Goal: Information Seeking & Learning: Learn about a topic

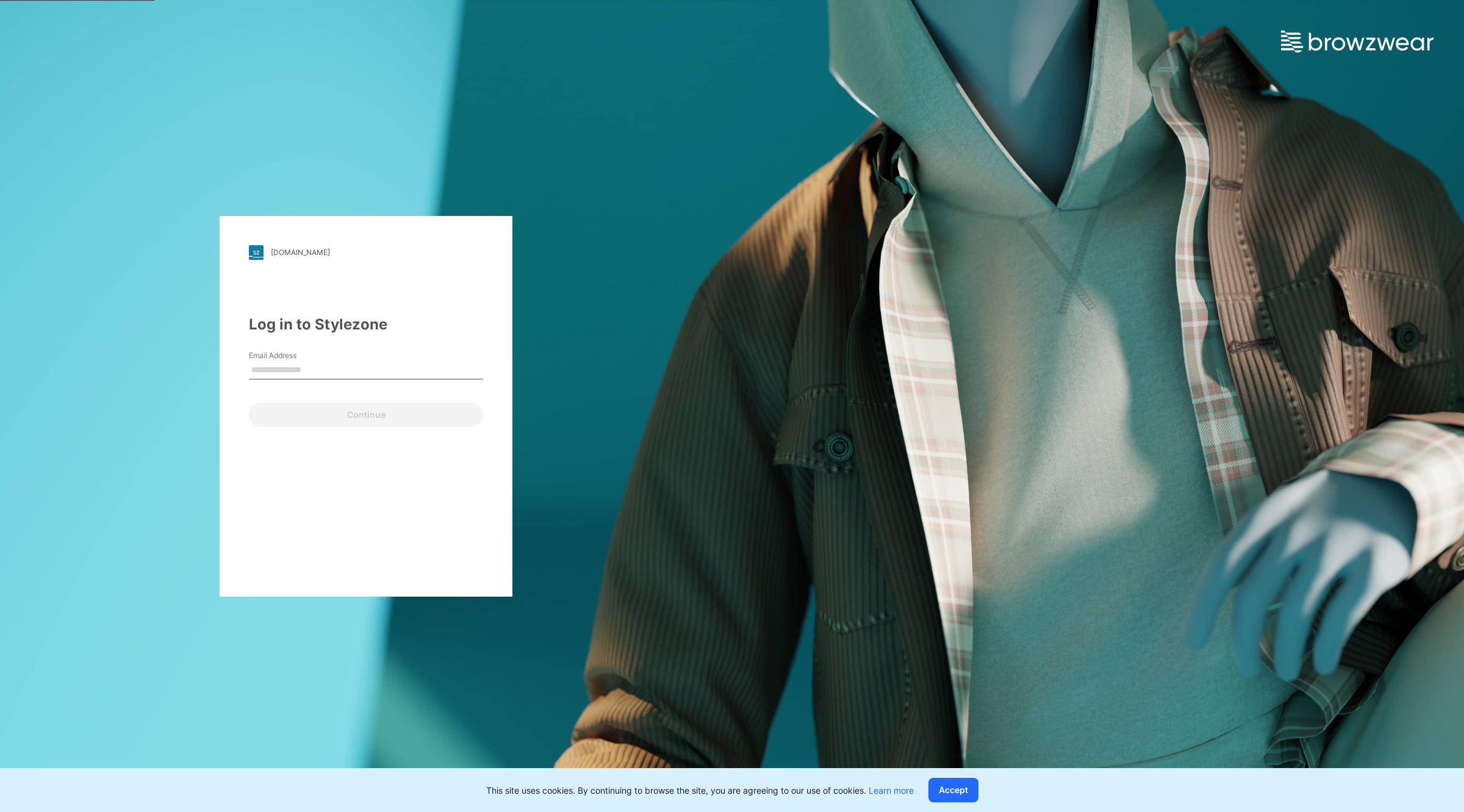
type input "**********"
click at [364, 406] on button "Continue" at bounding box center [366, 414] width 234 height 24
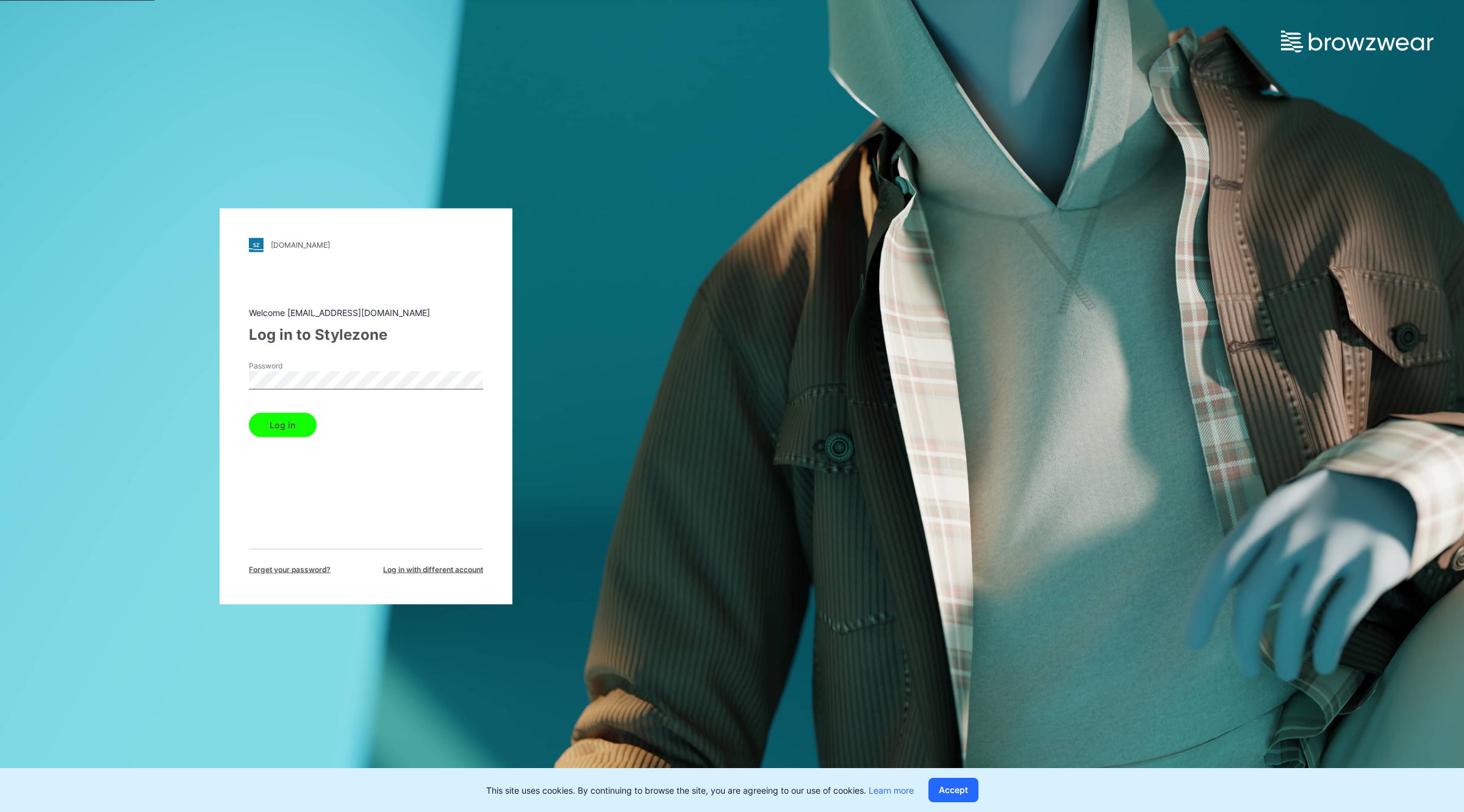
drag, startPoint x: 291, startPoint y: 412, endPoint x: 616, endPoint y: 346, distance: 331.6
click at [616, 346] on div "[DOMAIN_NAME] Loading... Welcome [EMAIL_ADDRESS][DOMAIN_NAME] Log in to Stylezo…" at bounding box center [366, 406] width 732 height 812
click at [264, 429] on button "Log in" at bounding box center [283, 425] width 68 height 24
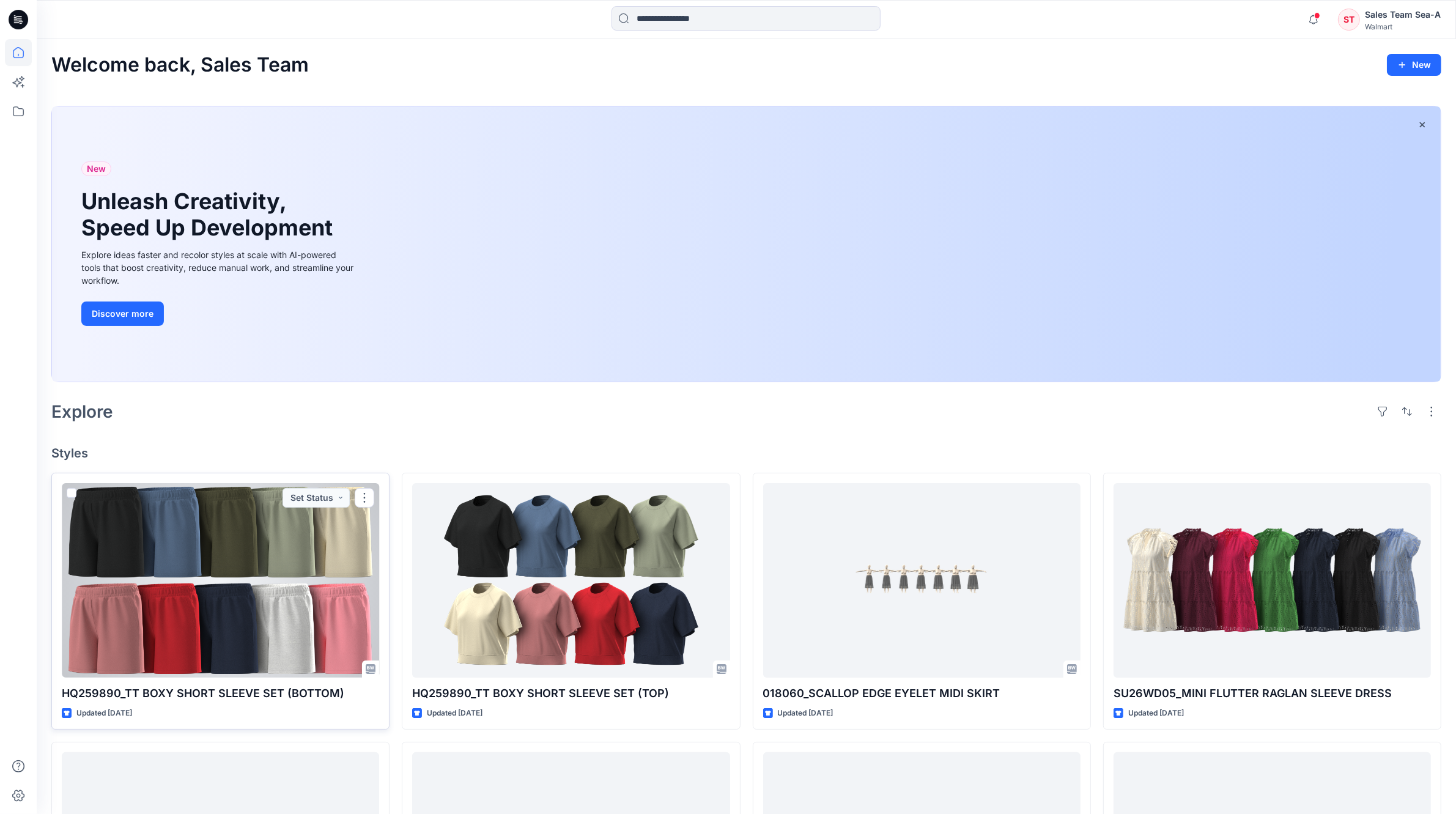
click at [288, 594] on div at bounding box center [221, 580] width 318 height 194
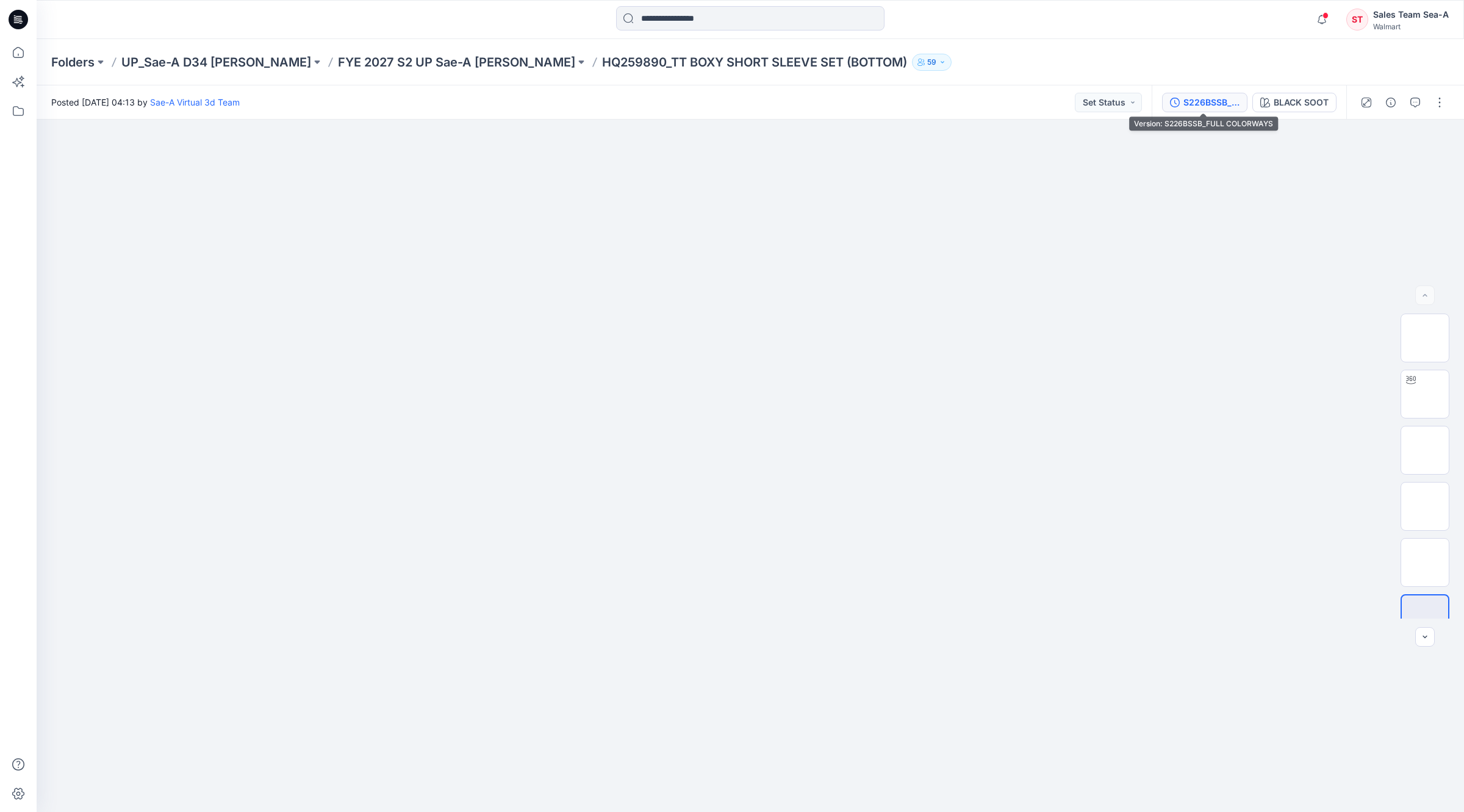
click at [1210, 105] on div "S226BSSB_FULL COLORWAYS" at bounding box center [1211, 102] width 56 height 13
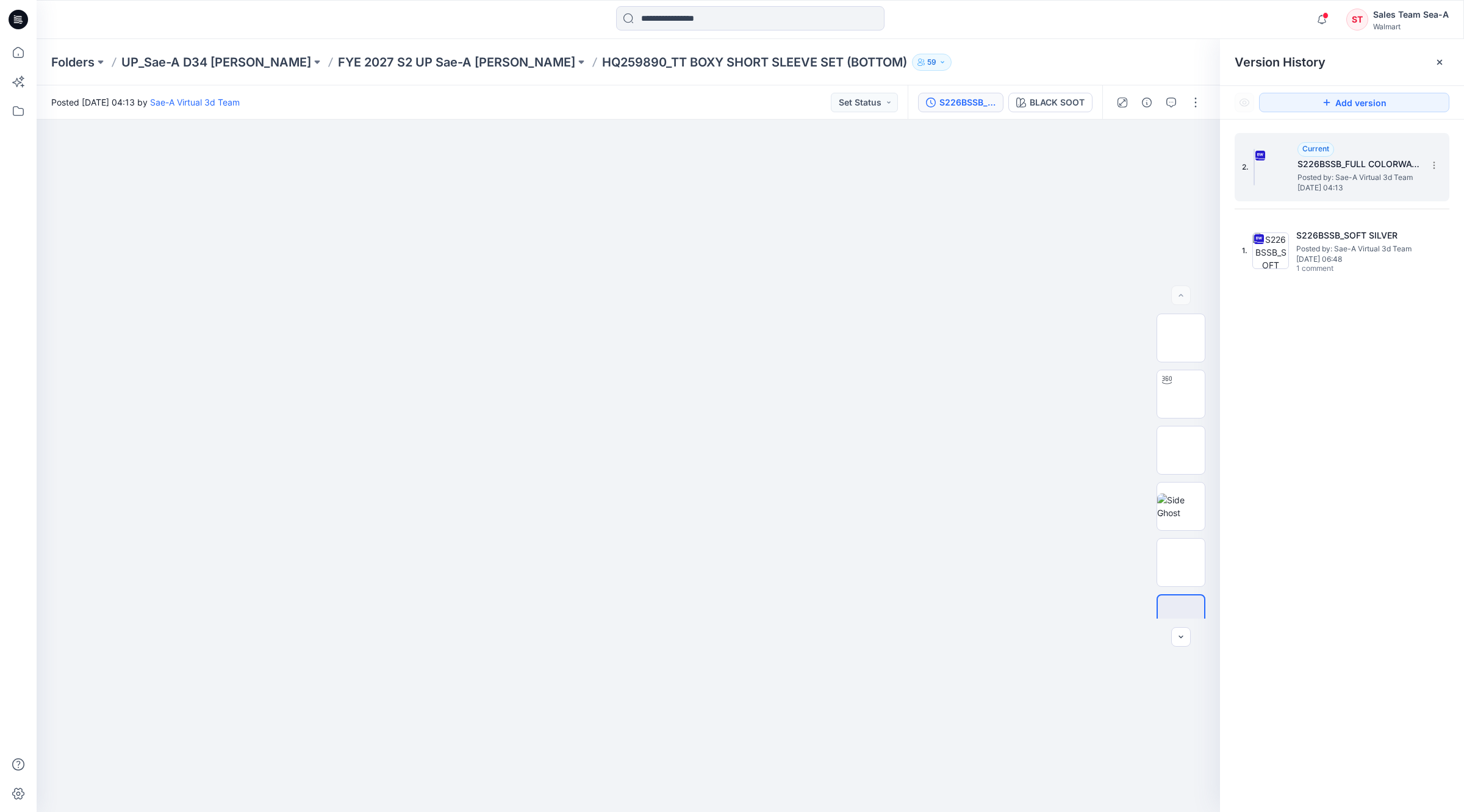
click at [1388, 176] on span "Posted by: Sae-A Virtual 3d Team" at bounding box center [1358, 178] width 122 height 12
click at [1313, 252] on span "Posted by: Sae-A Virtual 3d Team" at bounding box center [1357, 249] width 122 height 12
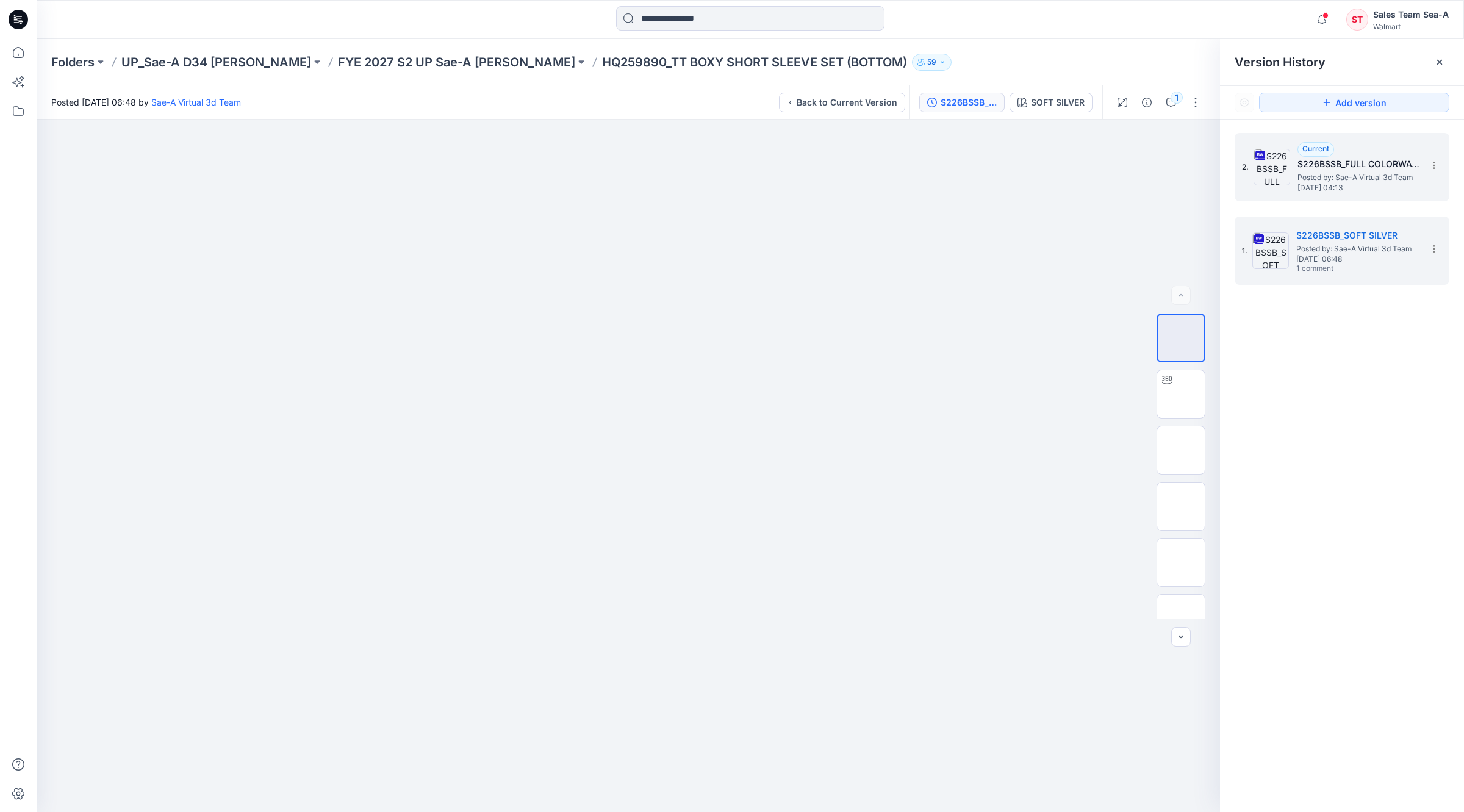
click at [1390, 184] on span "[DATE] 04:13" at bounding box center [1358, 188] width 122 height 9
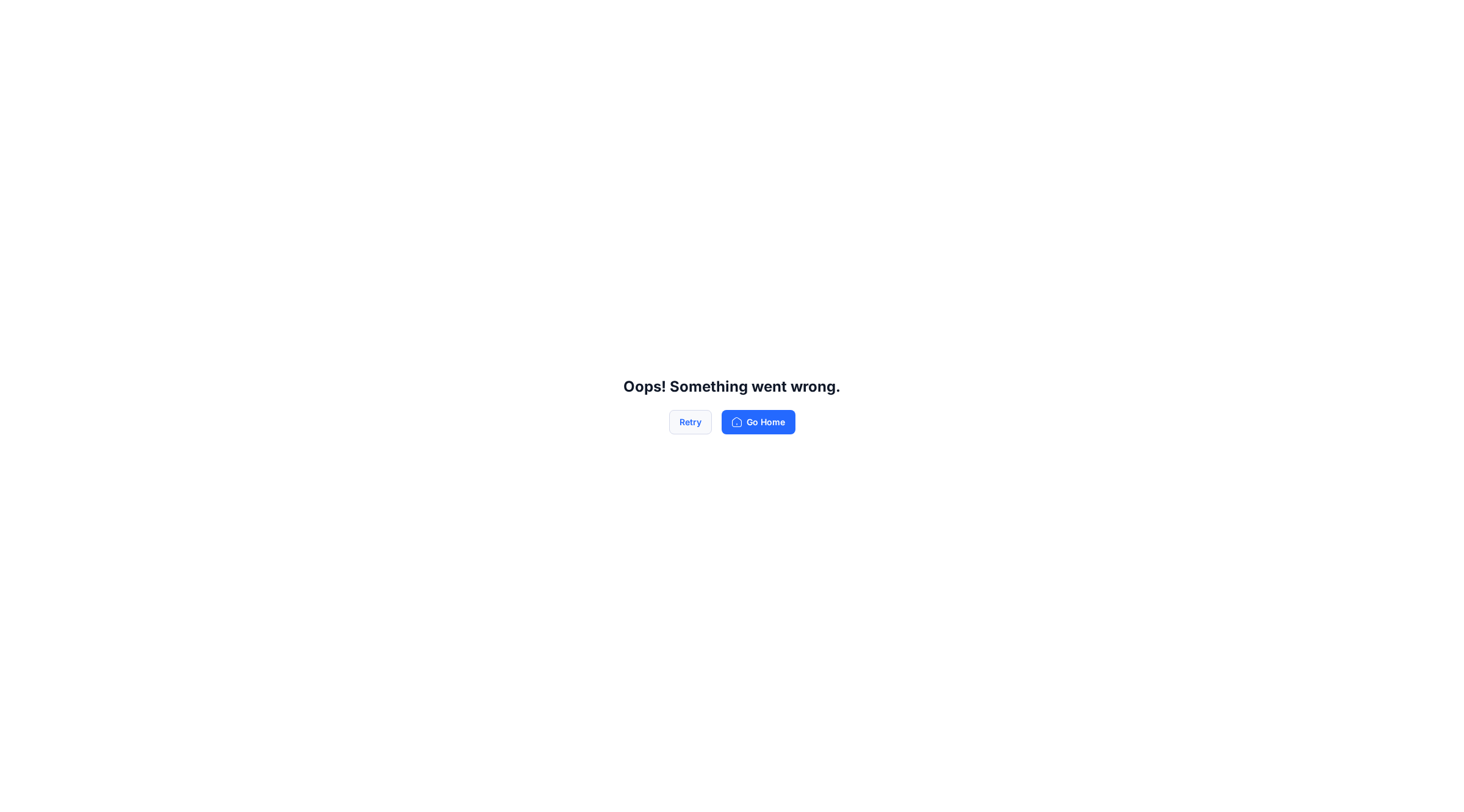
click at [678, 426] on button "Retry" at bounding box center [690, 422] width 42 height 24
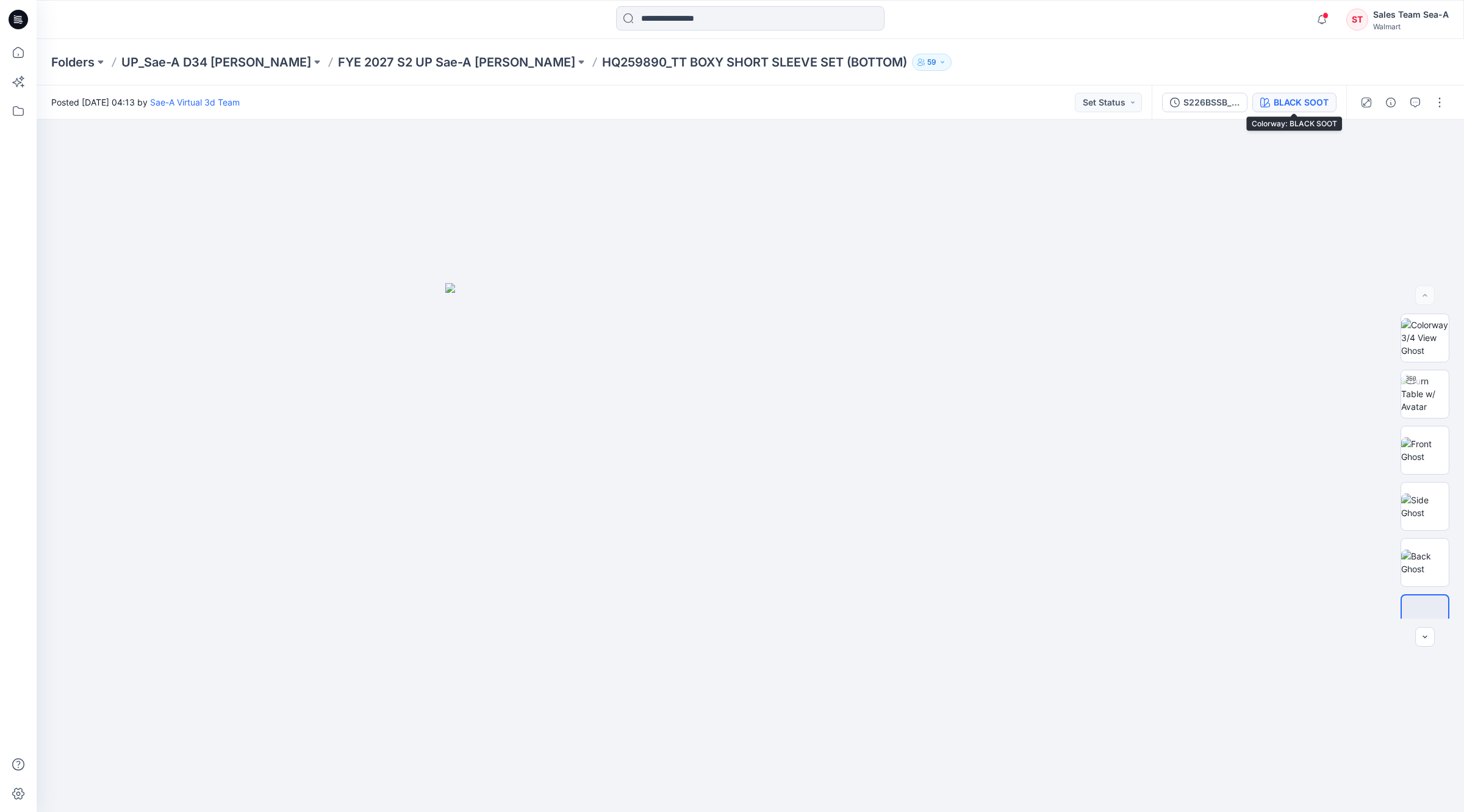
click at [1274, 102] on div "BLACK SOOT" at bounding box center [1301, 102] width 55 height 13
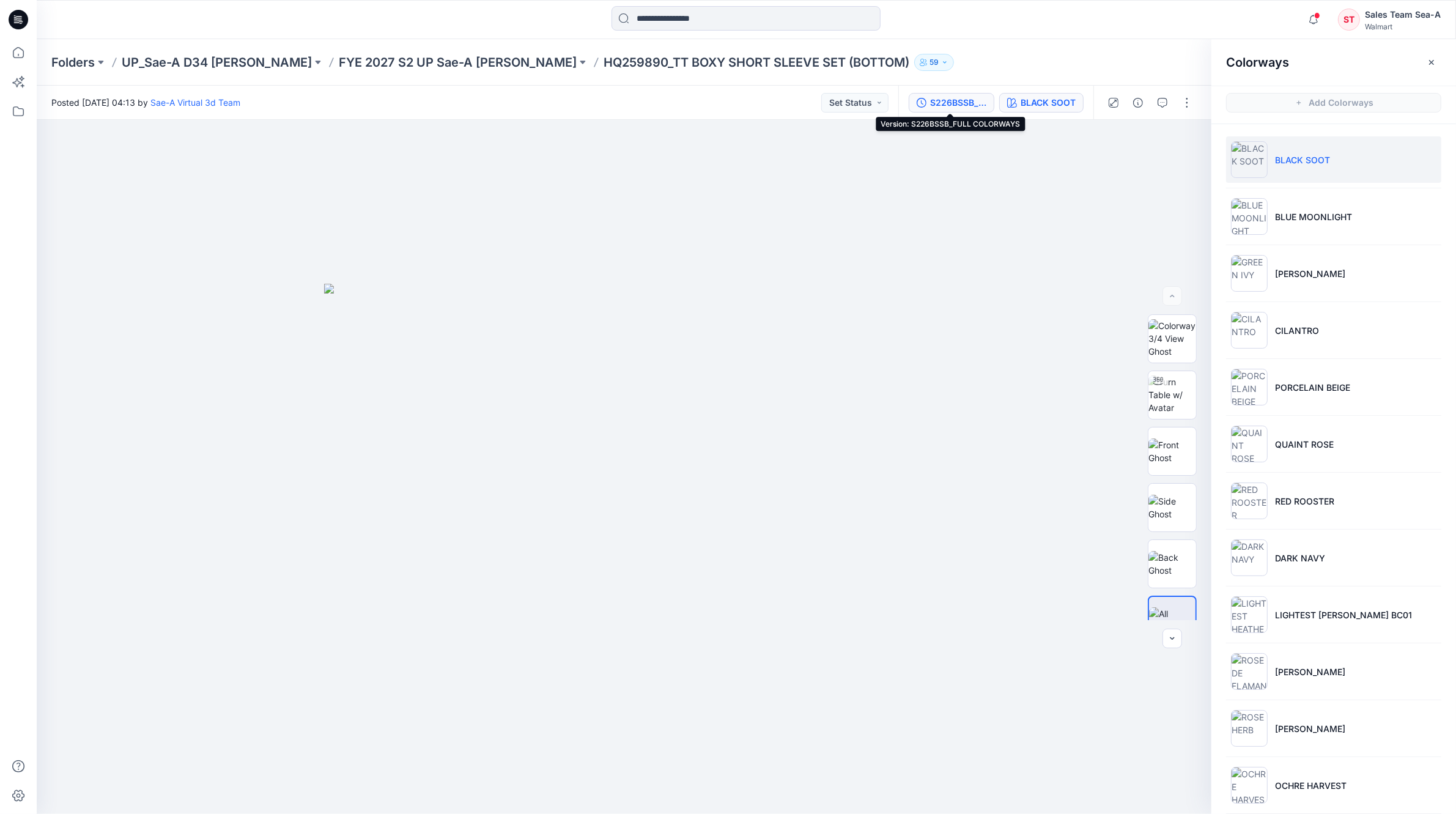
click at [971, 104] on div "S226BSSB_FULL COLORWAYS" at bounding box center [958, 103] width 56 height 13
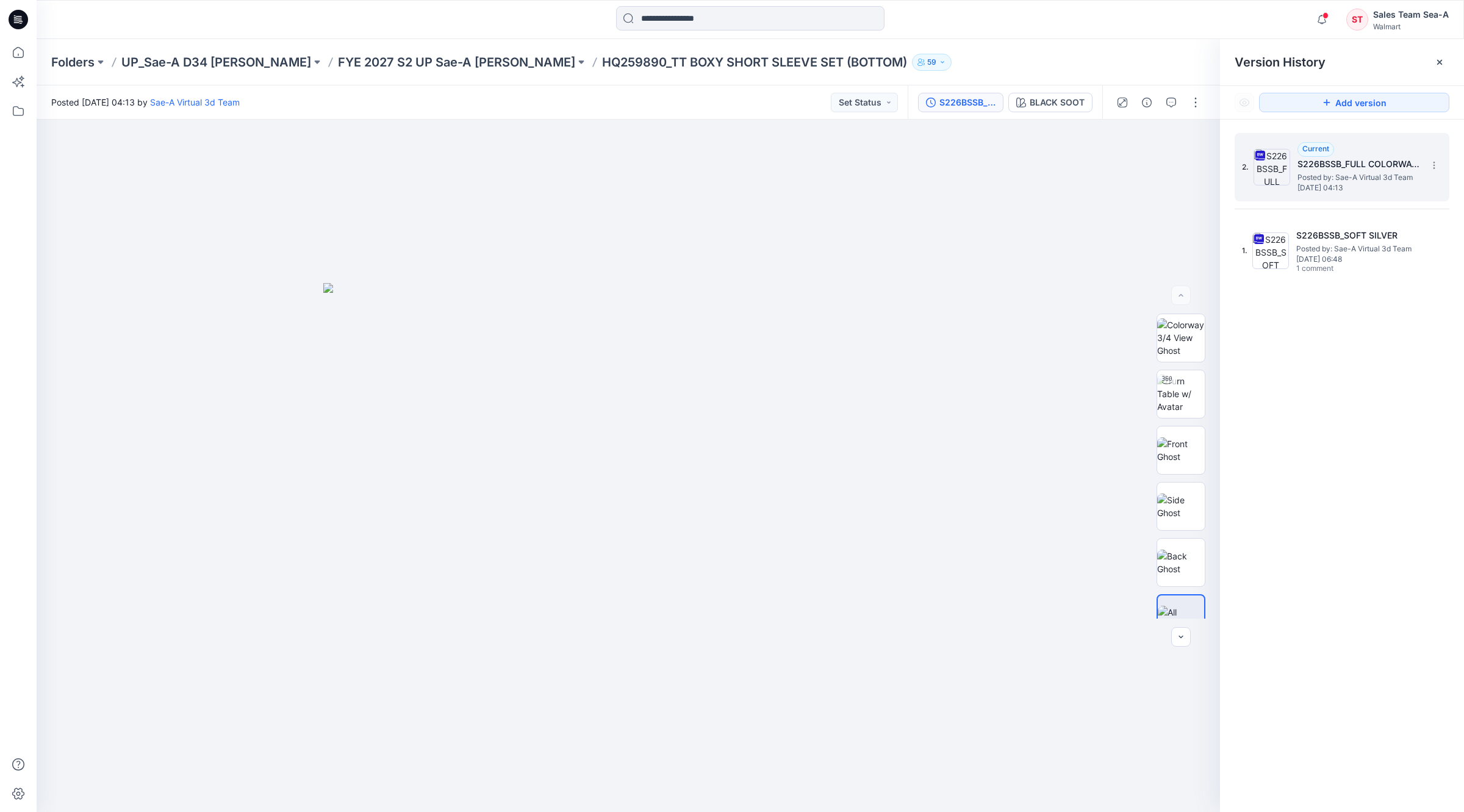
click at [1310, 181] on span "Posted by: Sae-A Virtual 3d Team" at bounding box center [1358, 178] width 122 height 12
click at [1169, 394] on img at bounding box center [1181, 394] width 48 height 38
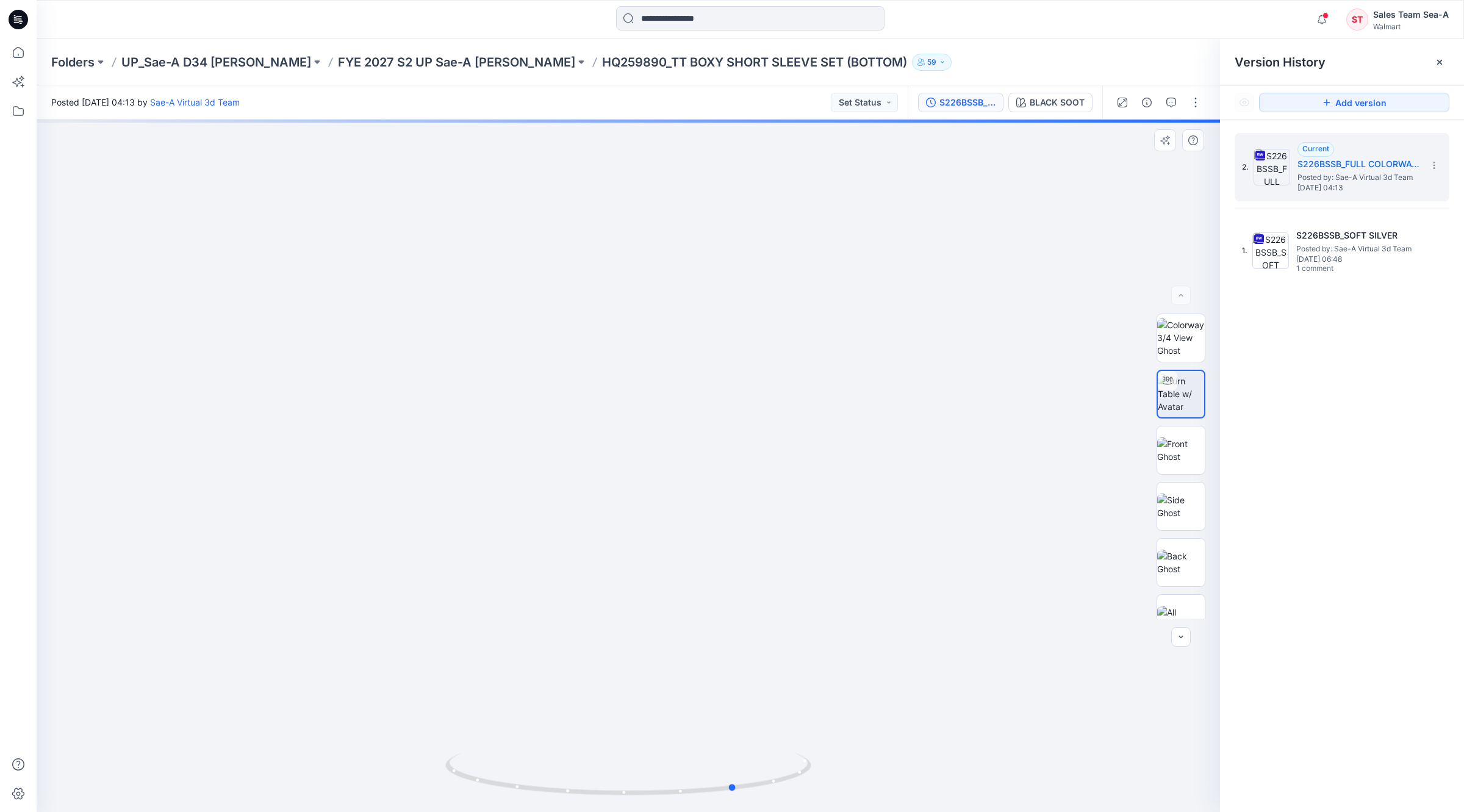
drag, startPoint x: 717, startPoint y: 448, endPoint x: 825, endPoint y: 449, distance: 108.0
click at [825, 449] on div at bounding box center [628, 466] width 1183 height 692
click at [1053, 106] on div "BLACK SOOT" at bounding box center [1058, 102] width 55 height 13
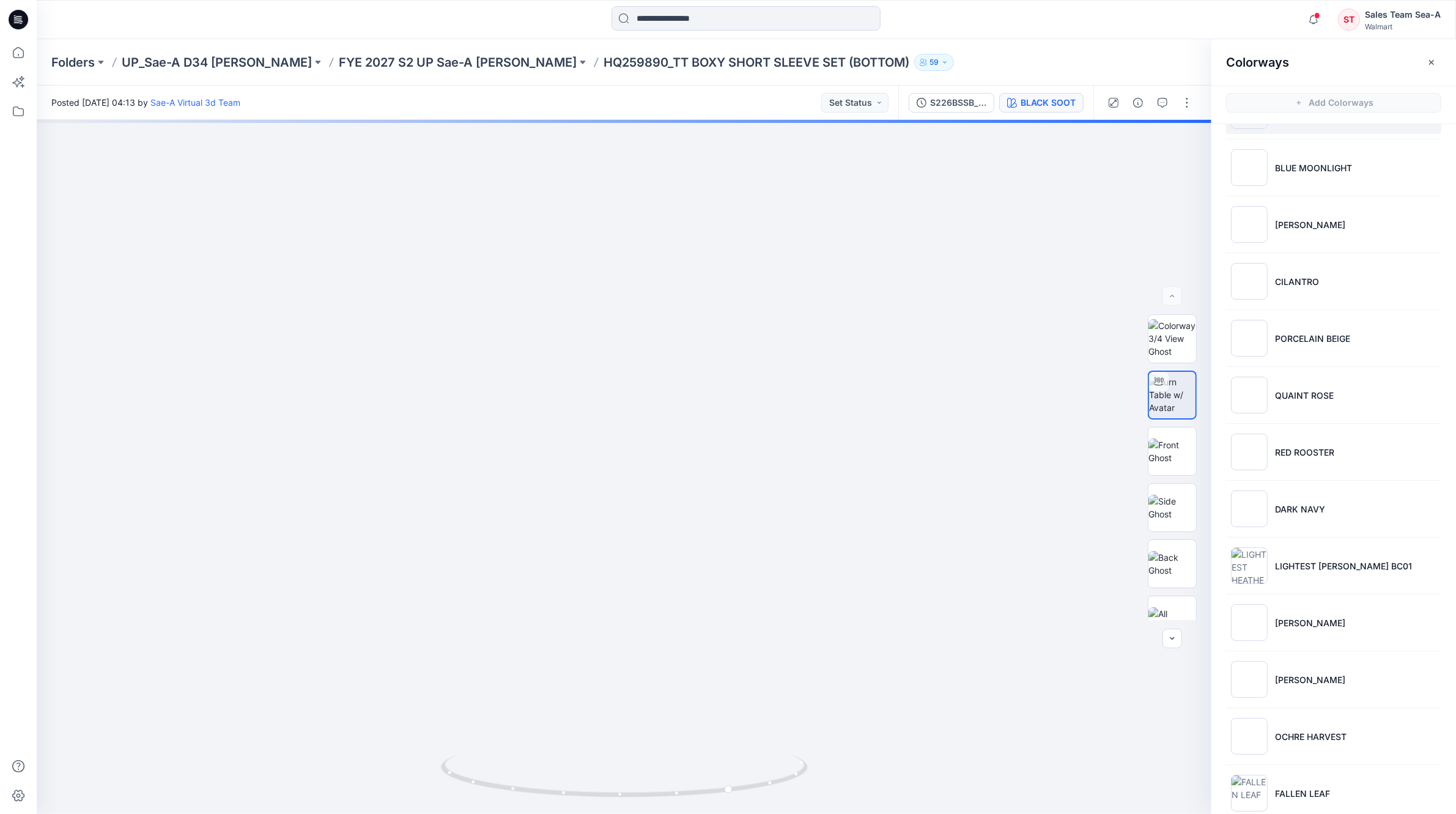
scroll to position [71, 0]
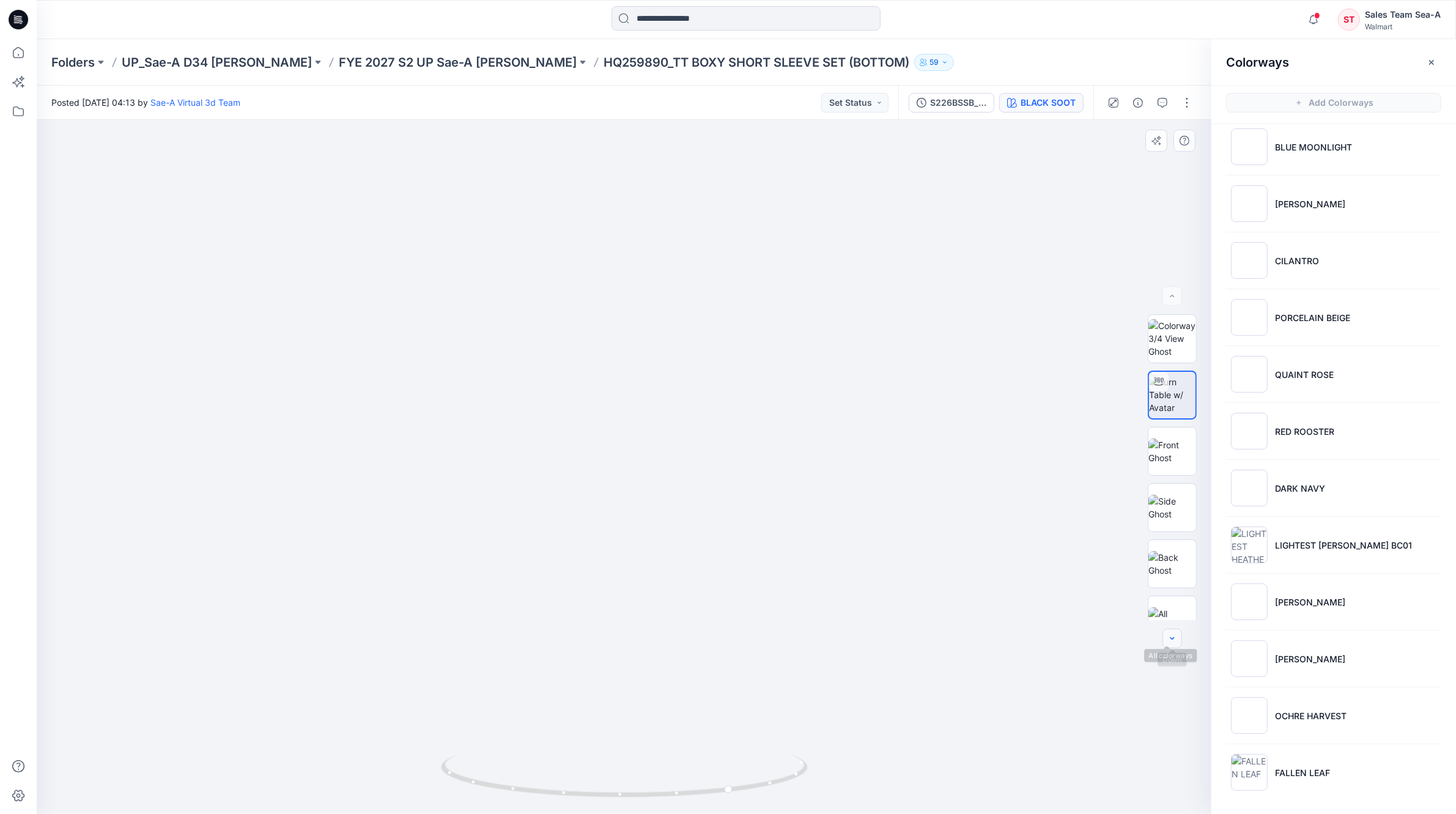
click at [1176, 631] on button "button" at bounding box center [1172, 638] width 20 height 20
click at [1177, 636] on div at bounding box center [1172, 638] width 20 height 20
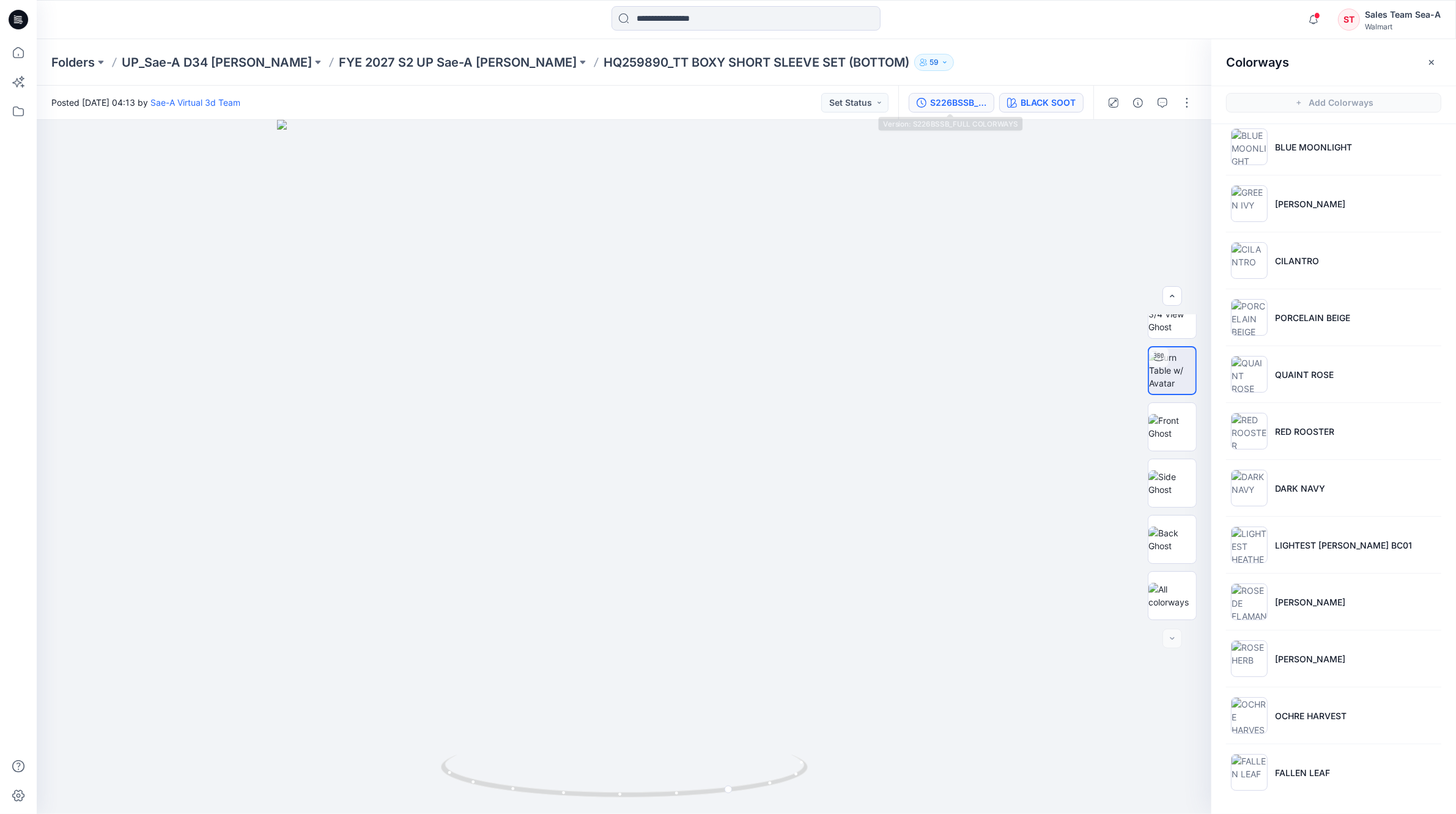
click at [952, 105] on div "S226BSSB_FULL COLORWAYS" at bounding box center [958, 103] width 56 height 13
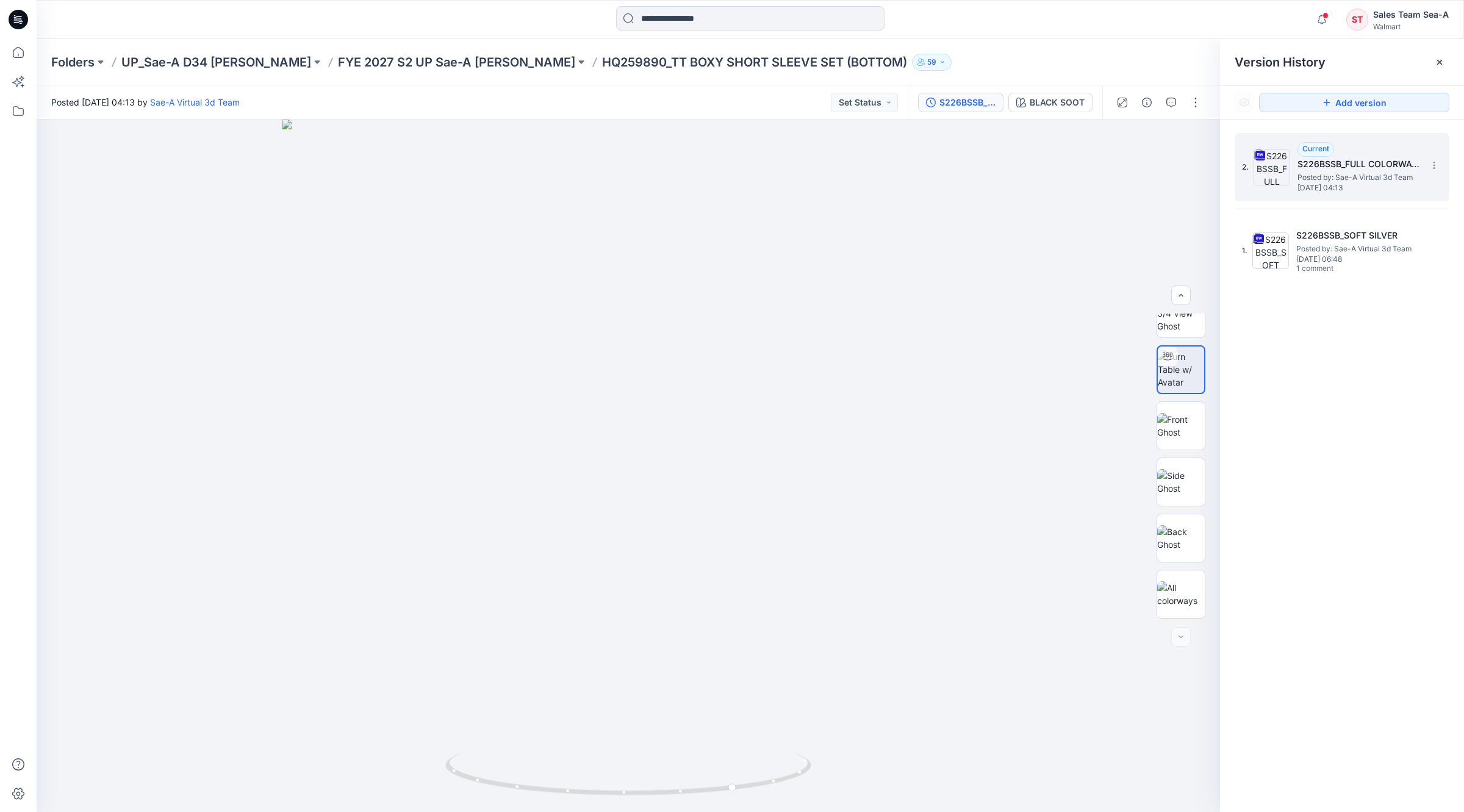
click at [1333, 184] on span "[DATE] 04:13" at bounding box center [1358, 188] width 122 height 9
click at [1168, 381] on img at bounding box center [1181, 369] width 46 height 38
click at [1083, 106] on div "BLACK SOOT" at bounding box center [1058, 102] width 55 height 13
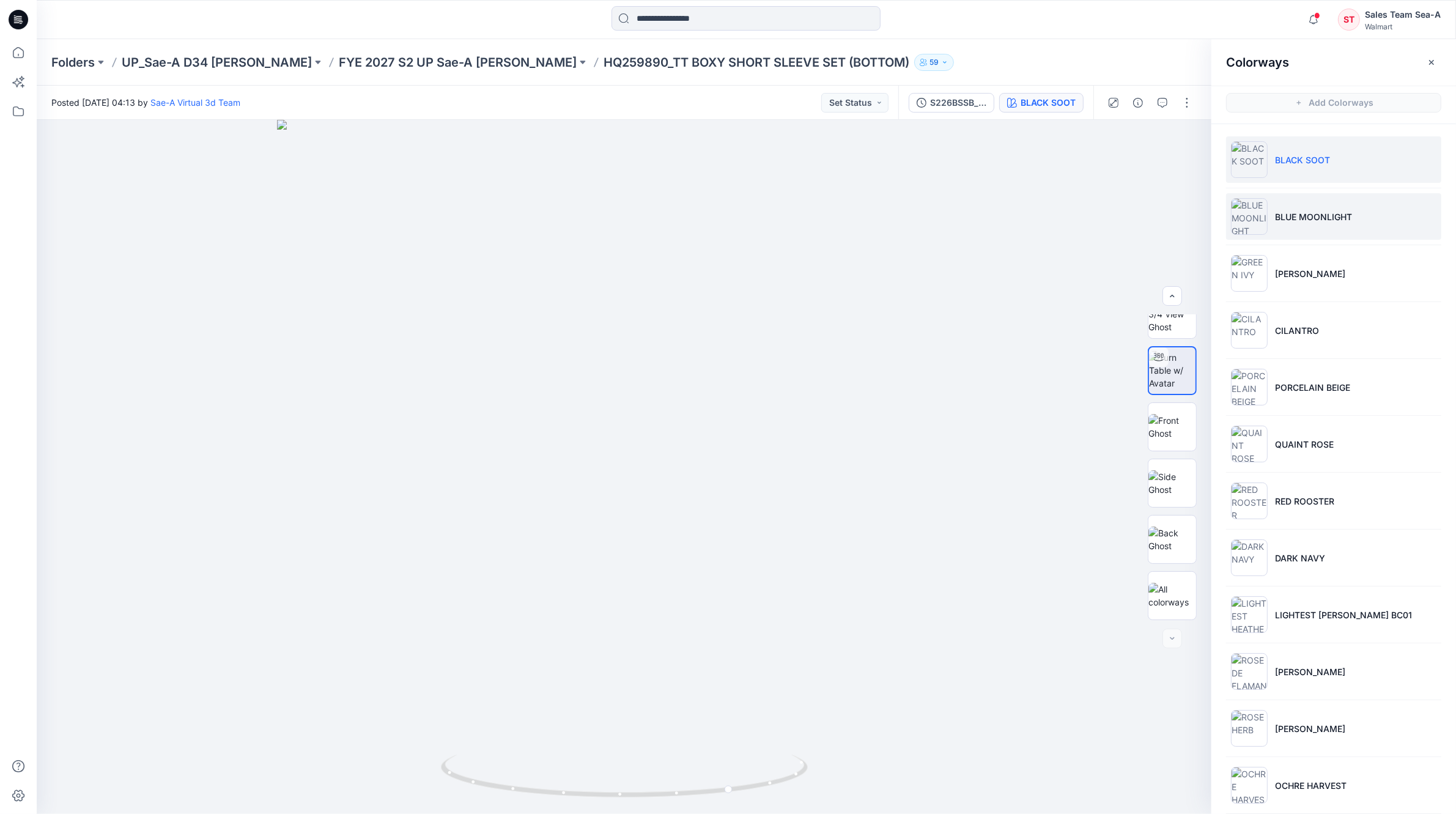
click at [1316, 202] on li "BLUE MOONLIGHT" at bounding box center [1333, 216] width 215 height 47
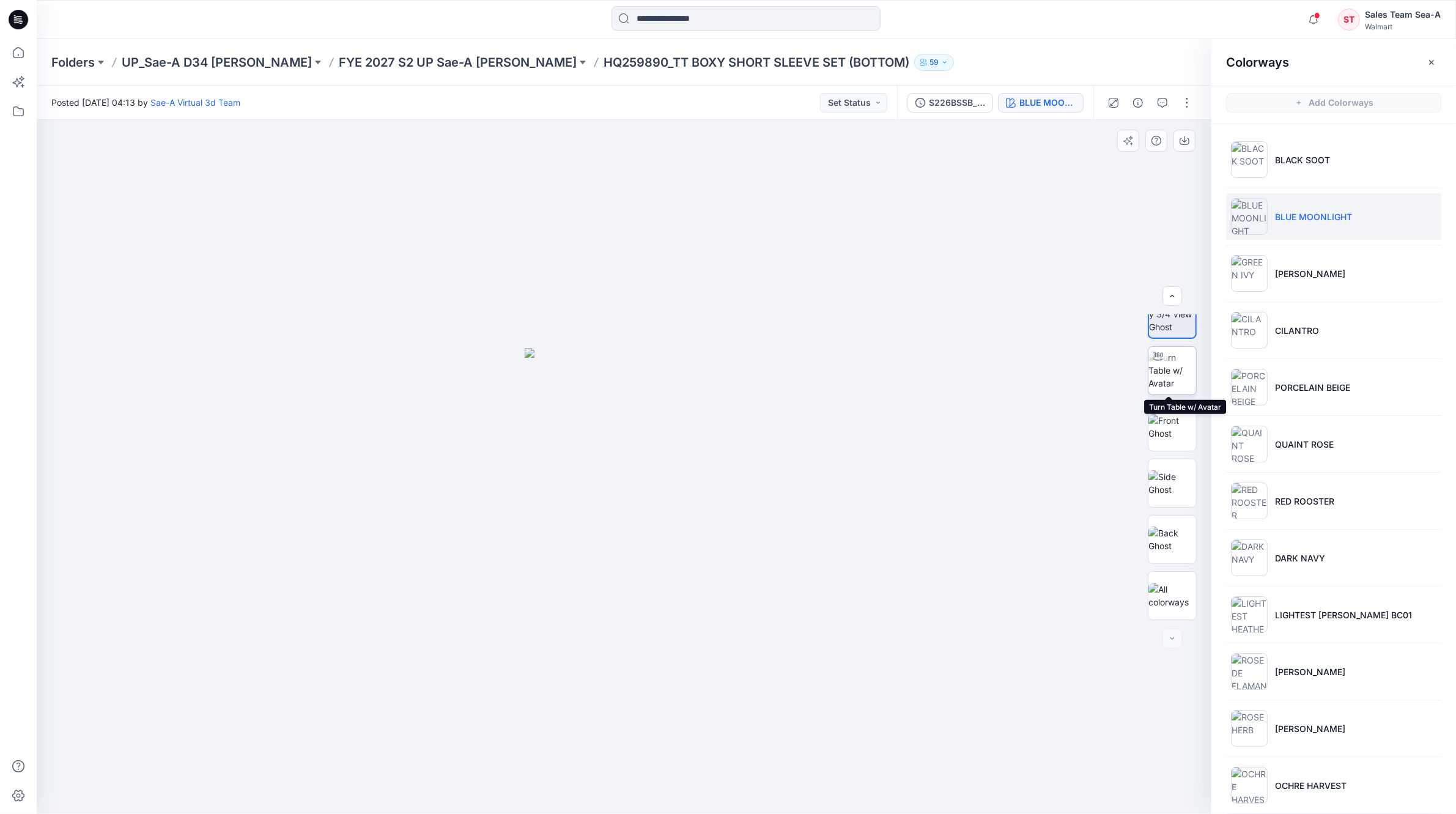
click at [1163, 381] on img at bounding box center [1172, 370] width 48 height 38
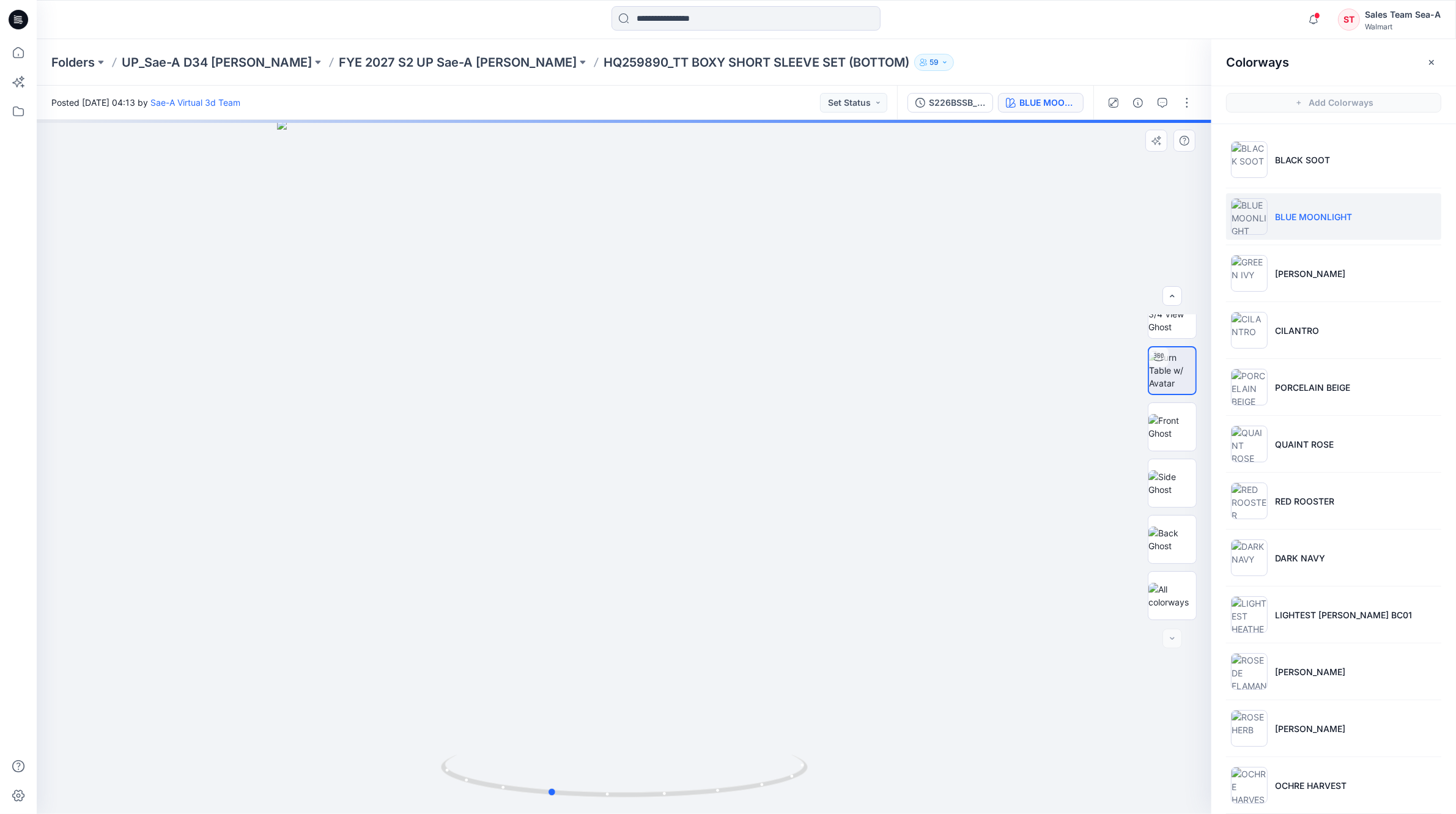
drag, startPoint x: 688, startPoint y: 475, endPoint x: 613, endPoint y: 469, distance: 75.2
click at [613, 469] on div at bounding box center [624, 467] width 1175 height 694
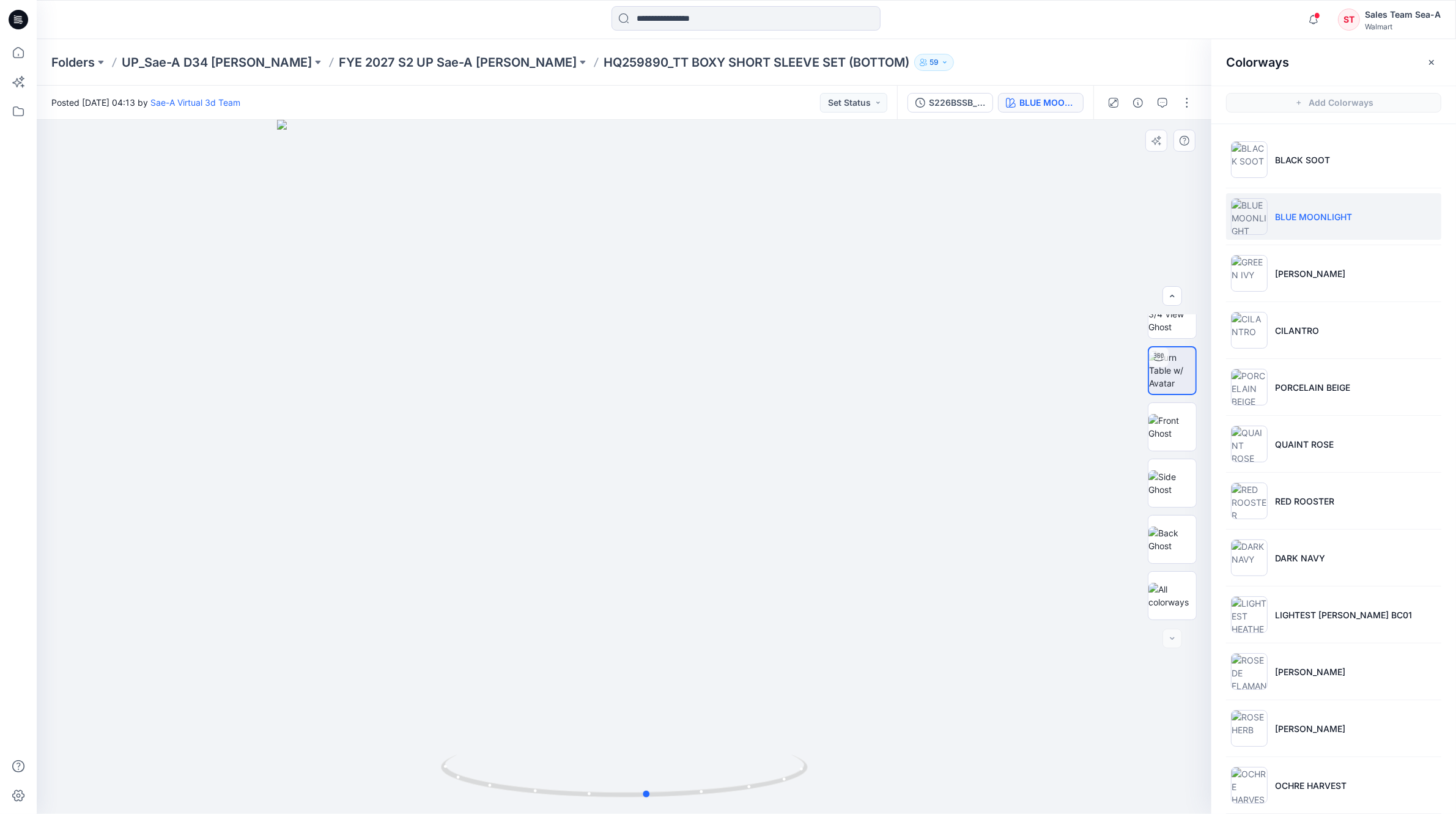
drag, startPoint x: 666, startPoint y: 490, endPoint x: 763, endPoint y: 488, distance: 97.0
click at [763, 488] on div at bounding box center [624, 467] width 1175 height 694
drag, startPoint x: 769, startPoint y: 459, endPoint x: 561, endPoint y: 439, distance: 209.0
click at [561, 439] on div at bounding box center [624, 467] width 1175 height 694
drag, startPoint x: 825, startPoint y: 578, endPoint x: 841, endPoint y: 576, distance: 16.1
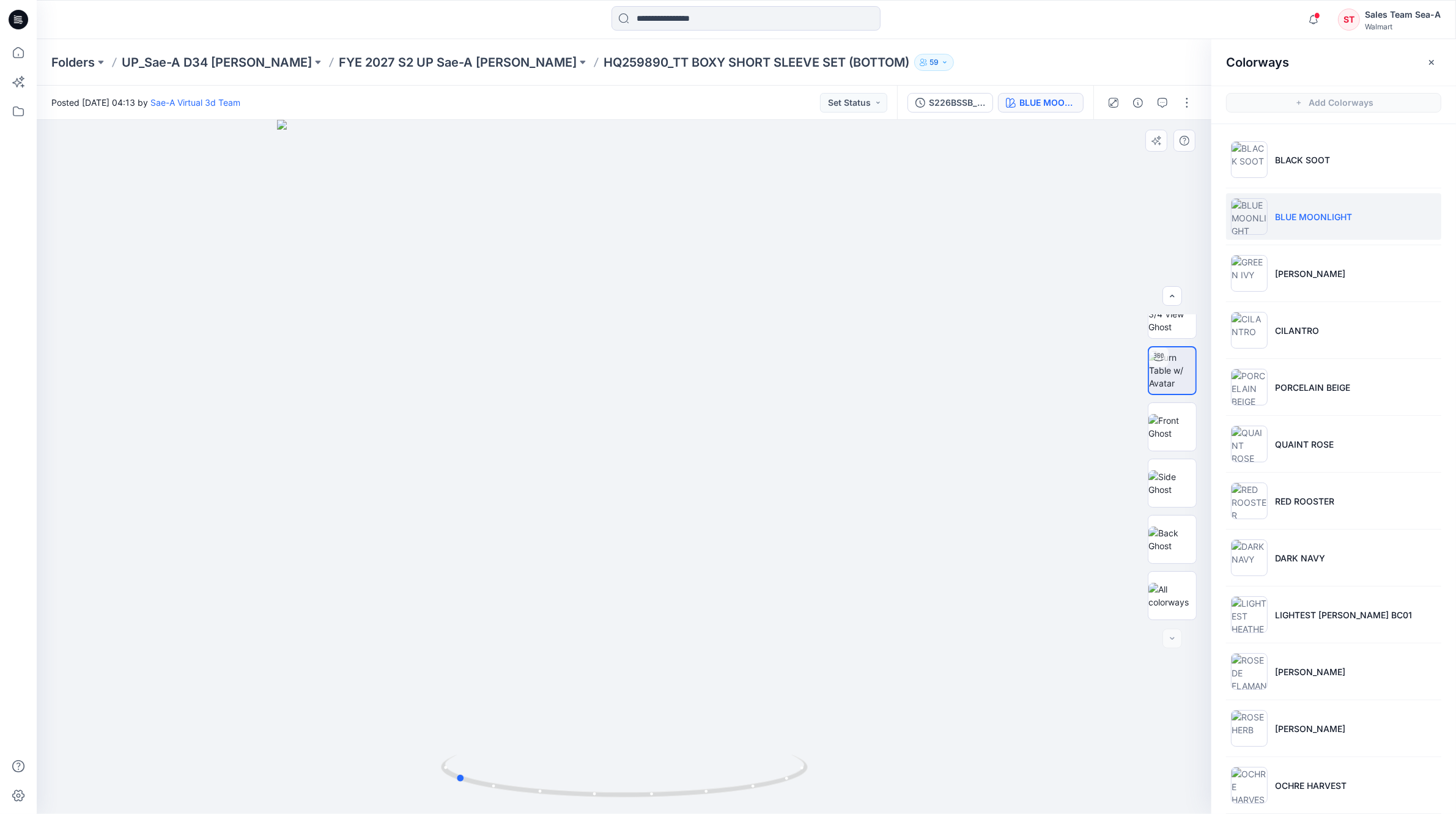
click at [841, 576] on div at bounding box center [624, 467] width 1175 height 694
click at [1359, 606] on li "LIGHTEST [PERSON_NAME] BC01" at bounding box center [1333, 614] width 215 height 47
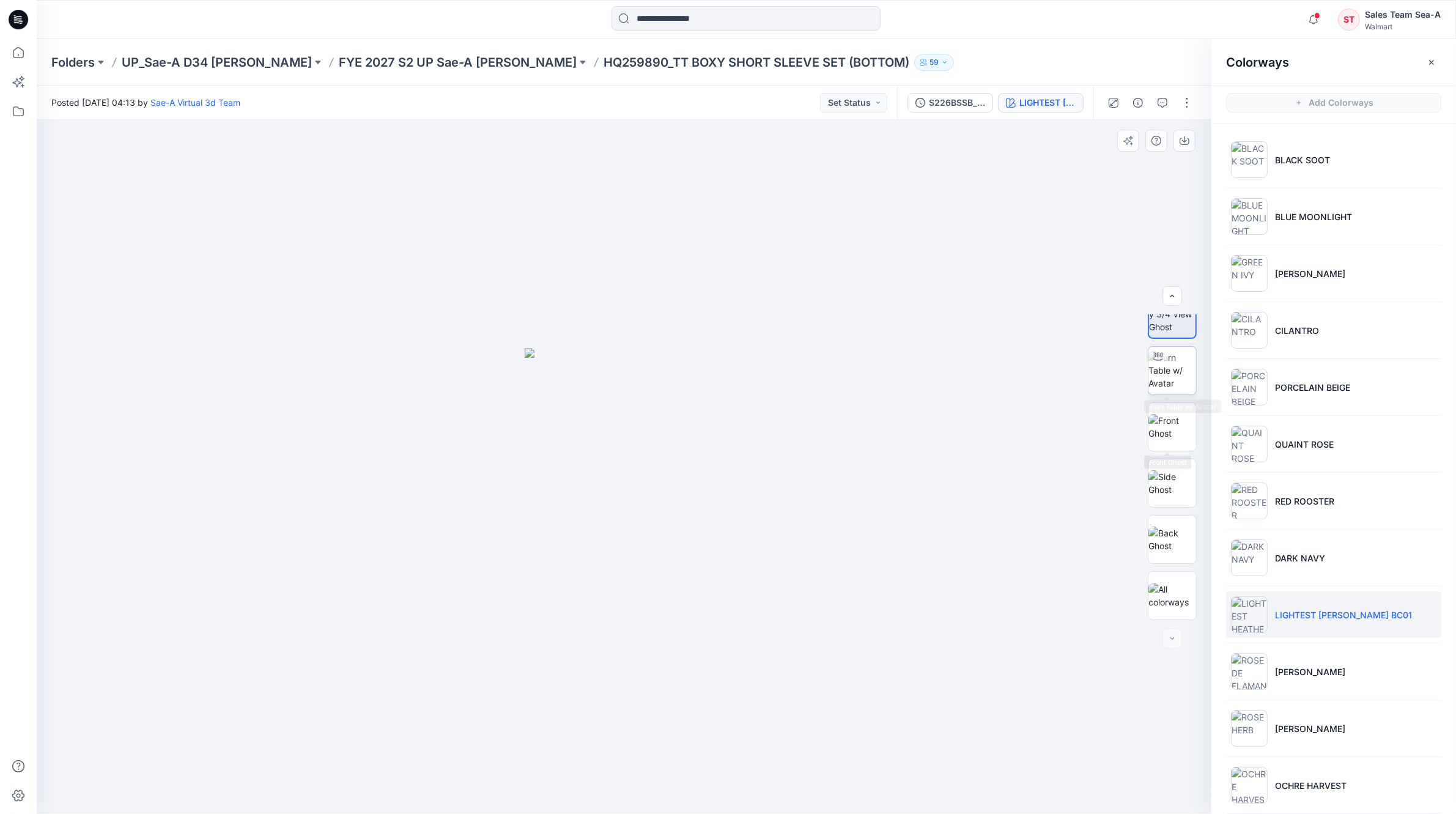
click at [1169, 390] on img at bounding box center [1172, 370] width 48 height 38
drag, startPoint x: 680, startPoint y: 457, endPoint x: 580, endPoint y: 460, distance: 100.0
click at [580, 460] on div at bounding box center [624, 467] width 1175 height 694
click at [752, 496] on div at bounding box center [624, 467] width 1175 height 694
drag, startPoint x: 821, startPoint y: 461, endPoint x: 716, endPoint y: 450, distance: 105.6
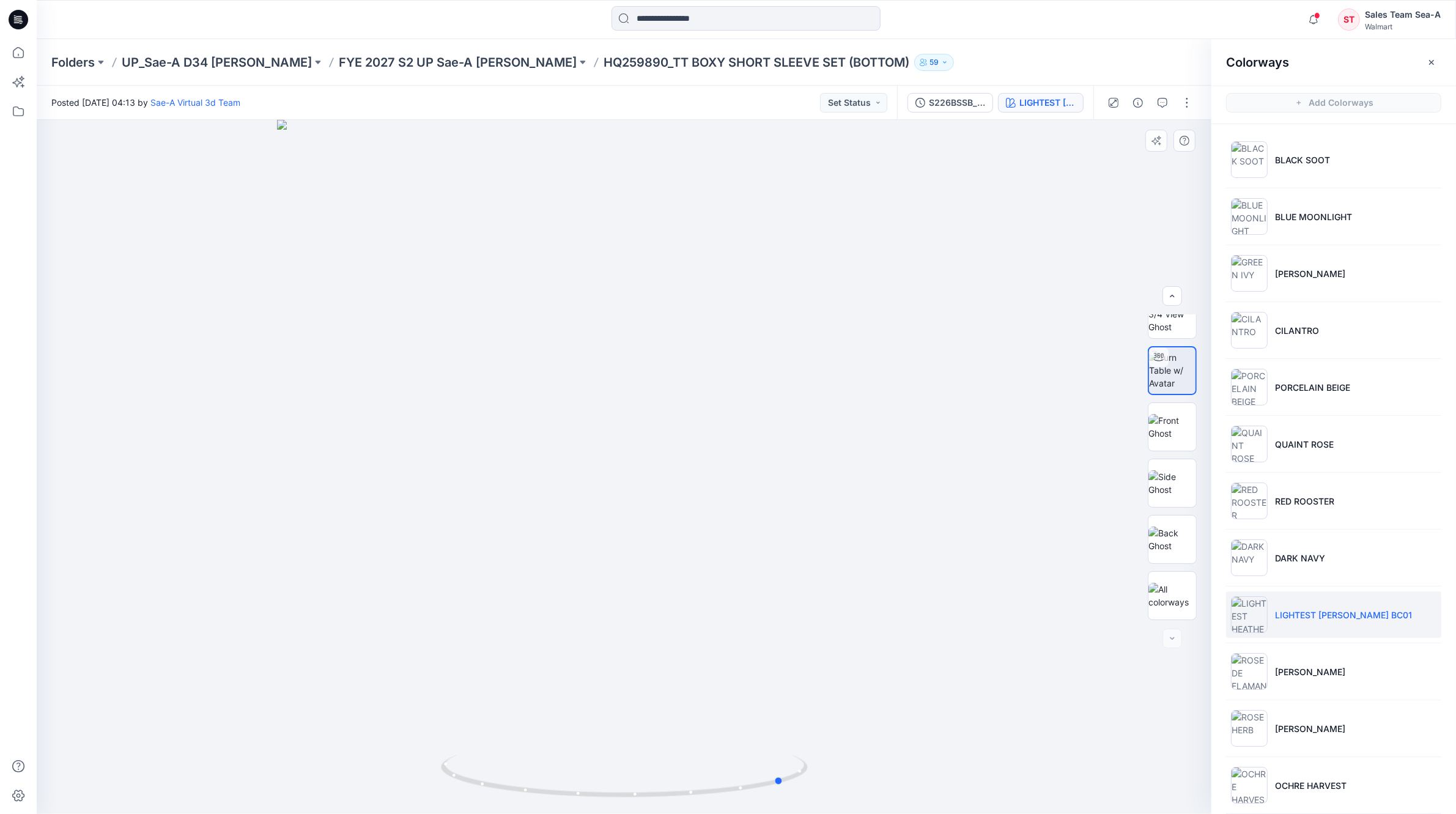
click at [716, 450] on div at bounding box center [624, 467] width 1175 height 694
click at [724, 456] on div at bounding box center [624, 467] width 1175 height 694
drag, startPoint x: 734, startPoint y: 467, endPoint x: 747, endPoint y: 469, distance: 13.2
click at [747, 469] on div at bounding box center [624, 467] width 1175 height 694
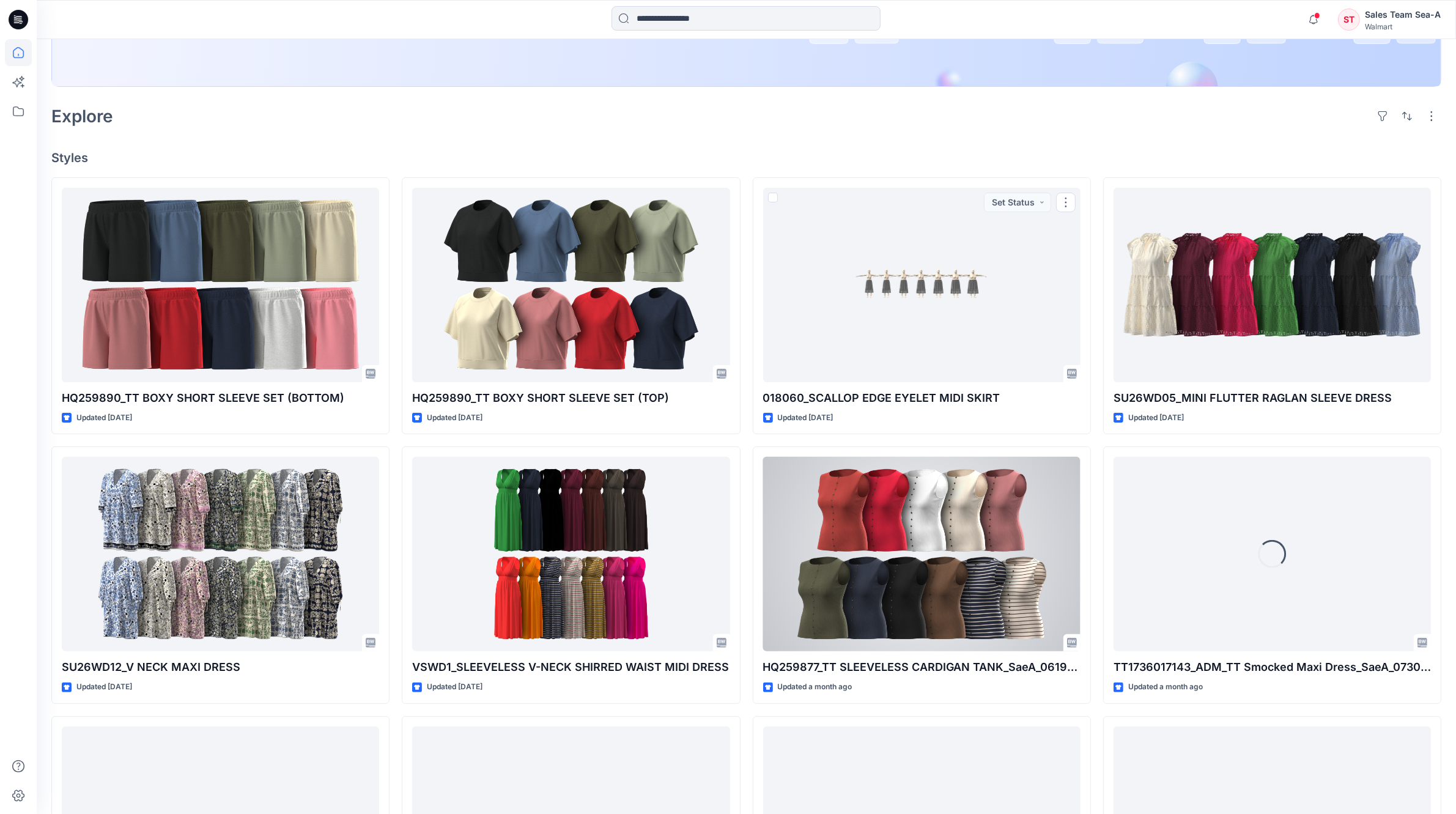
scroll to position [459, 0]
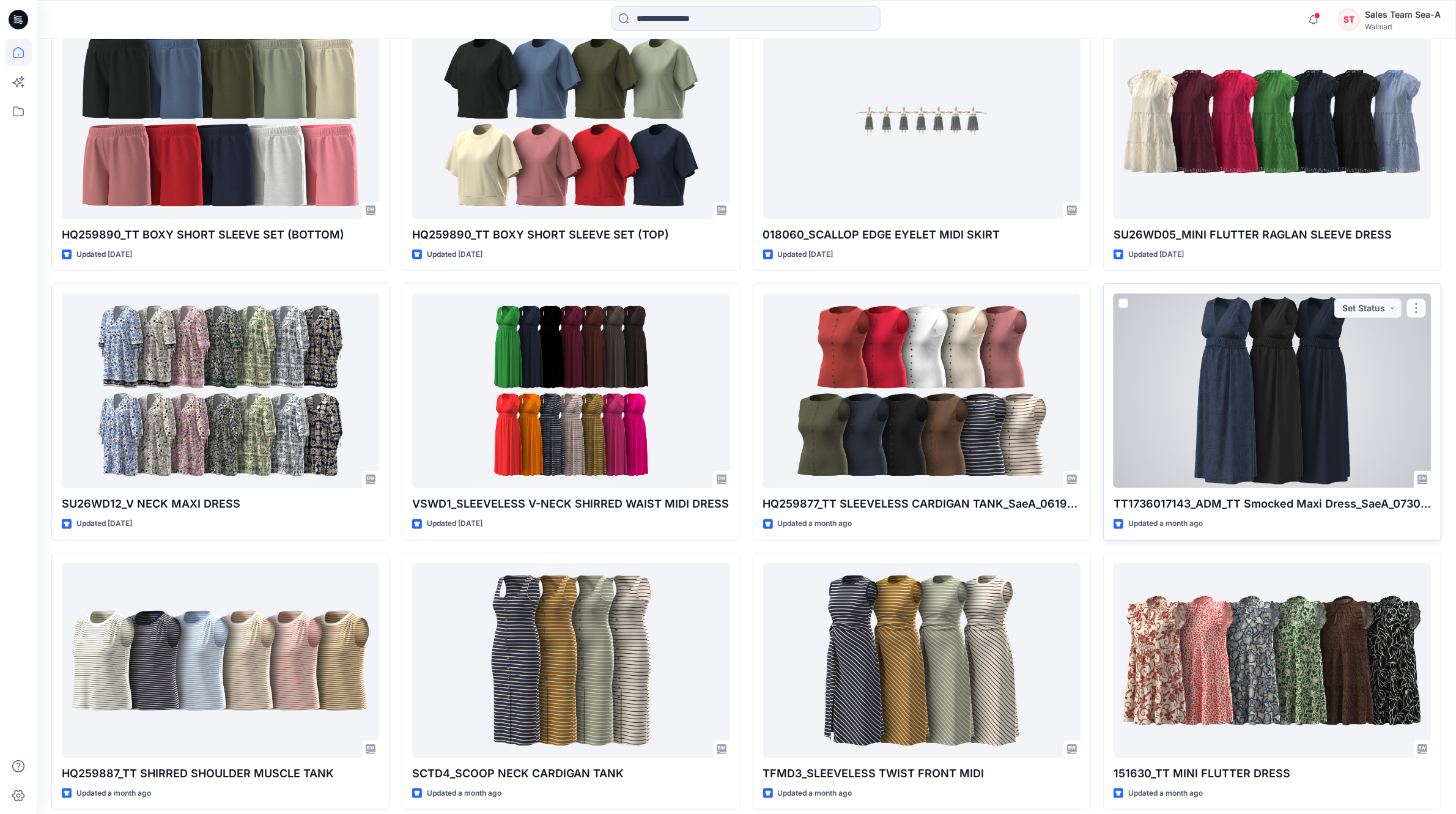
click at [1193, 419] on div at bounding box center [1272, 390] width 318 height 194
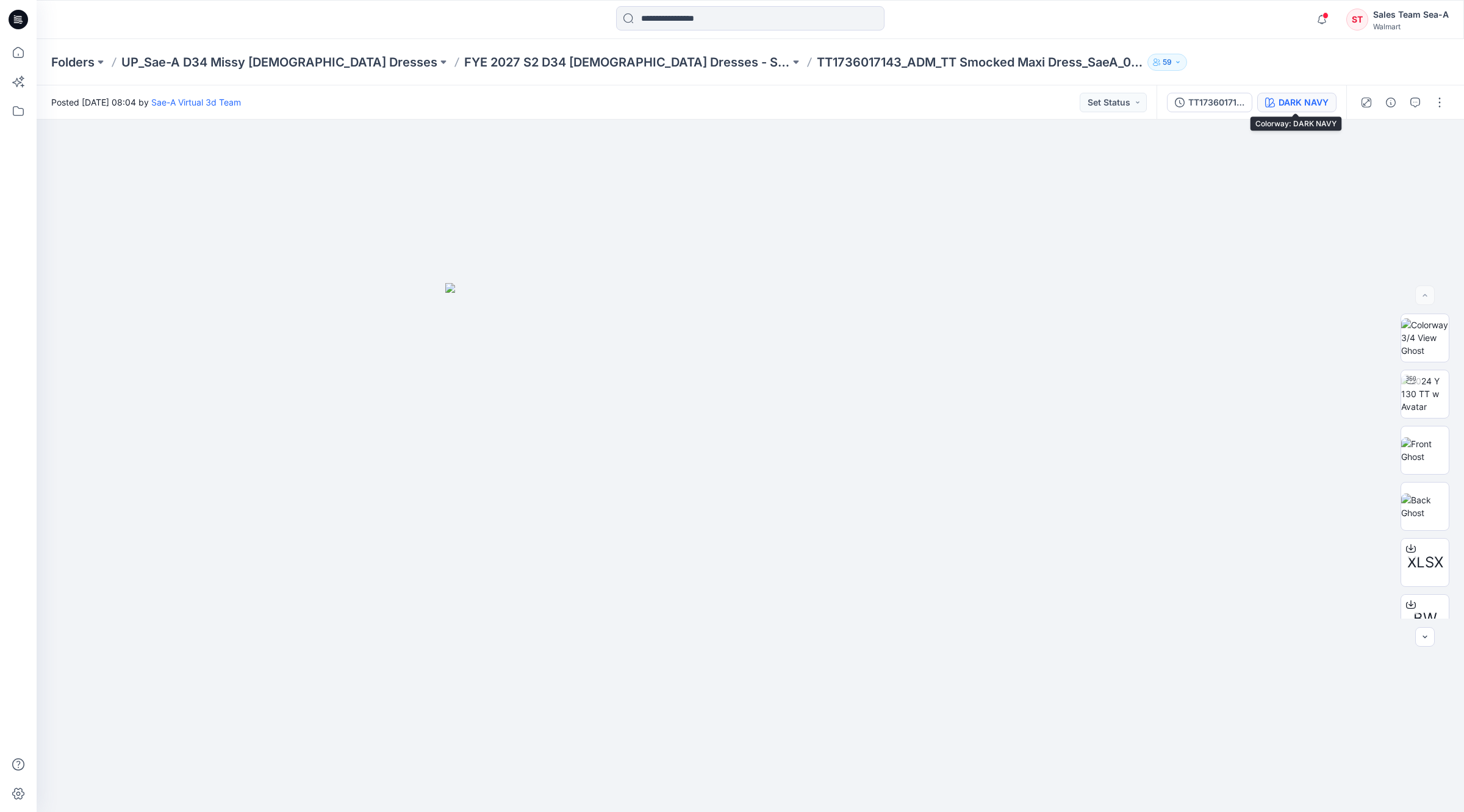
click at [1278, 101] on div "DARK NAVY" at bounding box center [1303, 102] width 50 height 13
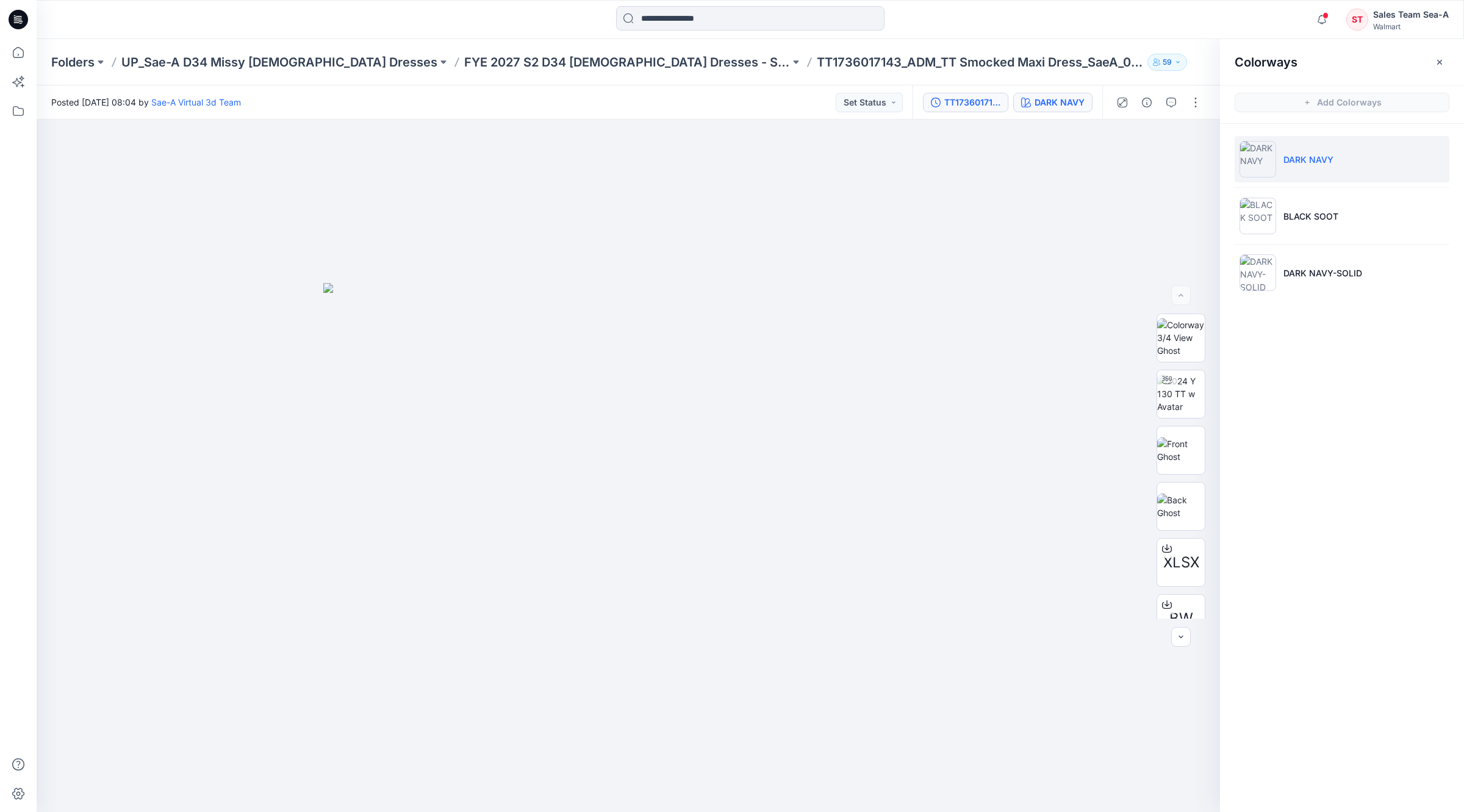
click at [990, 108] on div "TT1736017143_COLORS" at bounding box center [972, 102] width 56 height 13
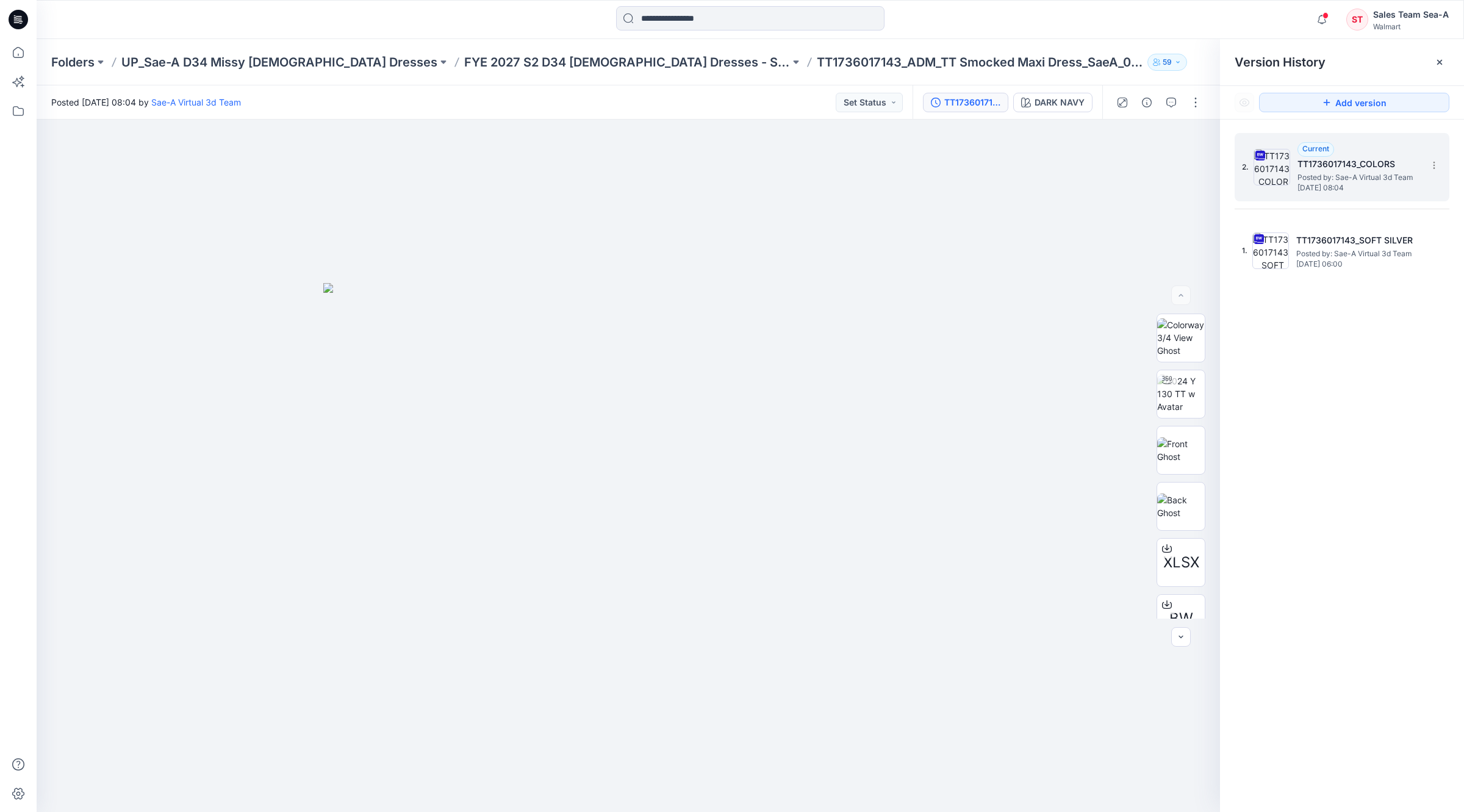
click at [1400, 193] on div "2. Current TT1736017143_COLORS Posted by: Sae-A Virtual 3d Team [DATE] 08:04" at bounding box center [1333, 167] width 183 height 59
click at [1372, 264] on span "[DATE] 06:00" at bounding box center [1357, 264] width 122 height 9
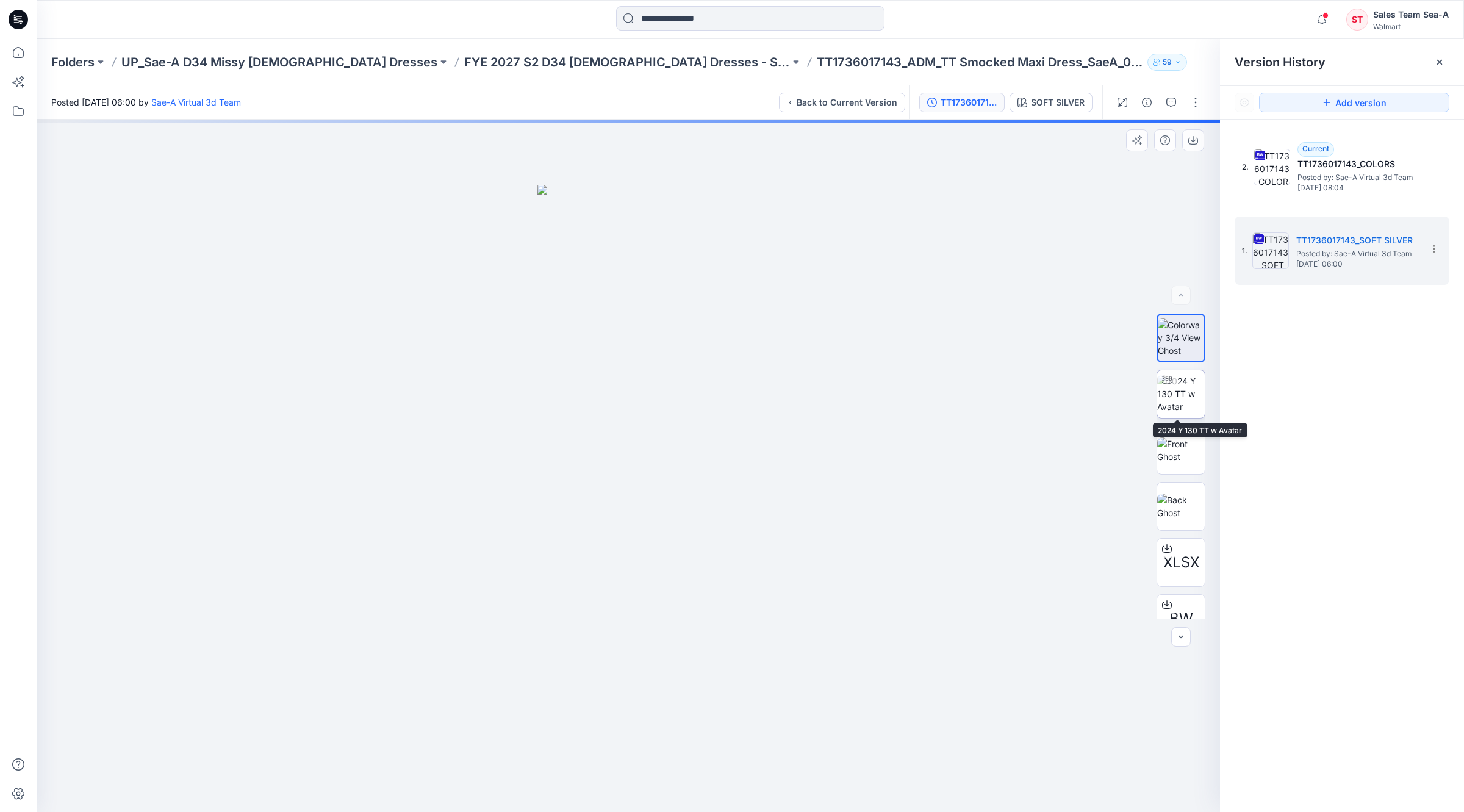
click at [1169, 394] on img at bounding box center [1181, 394] width 48 height 38
drag, startPoint x: 653, startPoint y: 556, endPoint x: 583, endPoint y: 550, distance: 70.3
click at [583, 550] on div at bounding box center [628, 466] width 1183 height 692
